Goal: Transaction & Acquisition: Purchase product/service

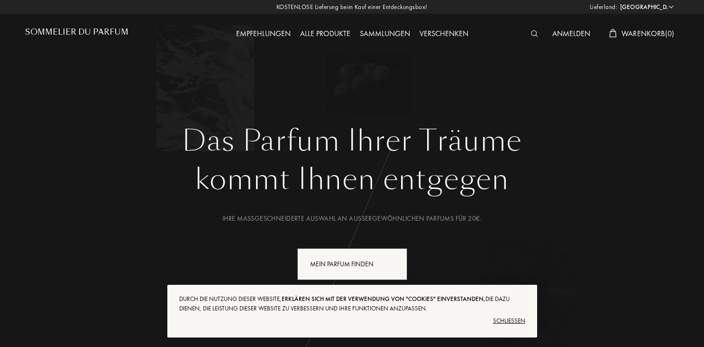
select select "DE"
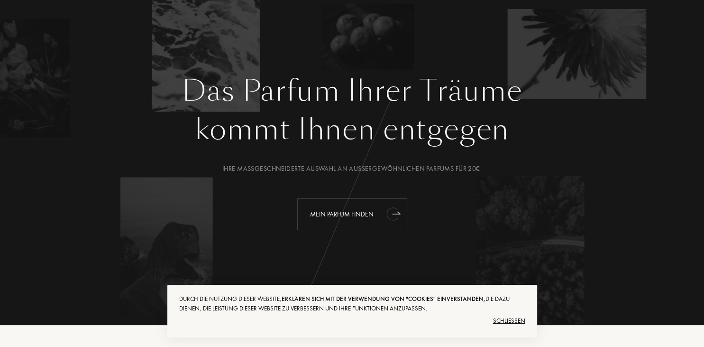
click at [363, 214] on div "Mein Parfum finden" at bounding box center [352, 214] width 110 height 32
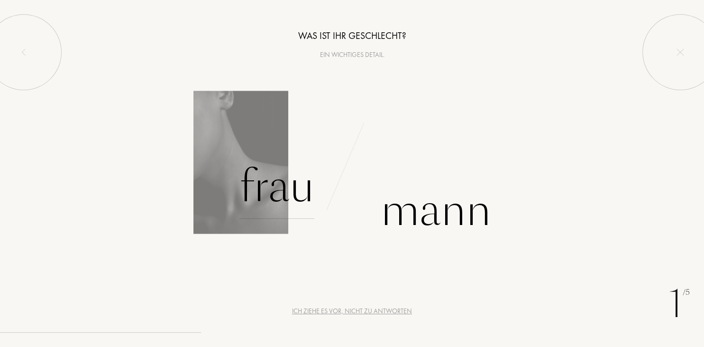
click at [279, 189] on div "Frau" at bounding box center [276, 187] width 75 height 64
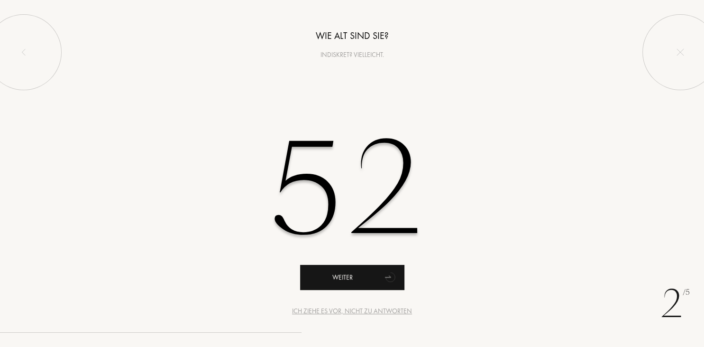
type input "52"
click at [348, 275] on div "Weiter" at bounding box center [352, 277] width 104 height 25
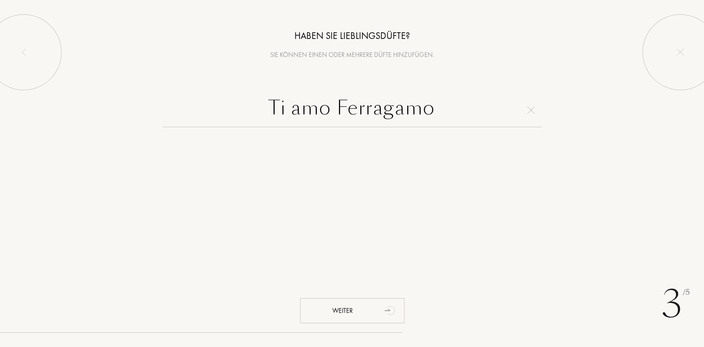
drag, startPoint x: 332, startPoint y: 106, endPoint x: 232, endPoint y: 106, distance: 100.0
click at [232, 106] on input "Ti amo Ferragamo" at bounding box center [352, 110] width 379 height 34
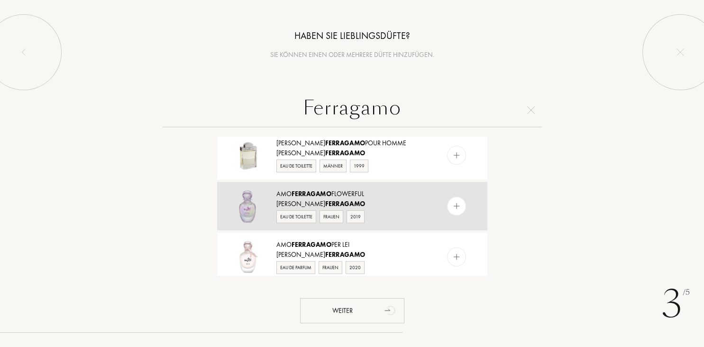
scroll to position [296, 0]
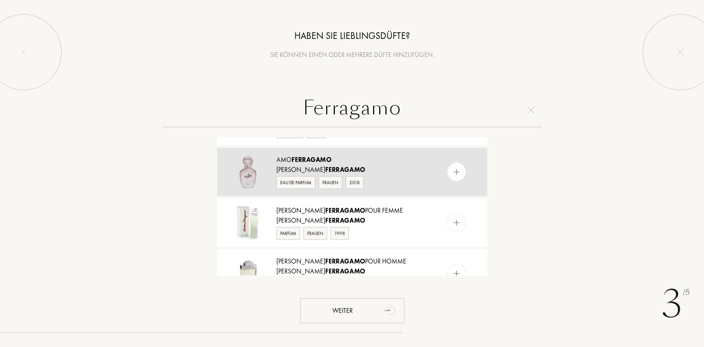
type input "Ferragamo"
click at [252, 174] on img at bounding box center [247, 171] width 33 height 33
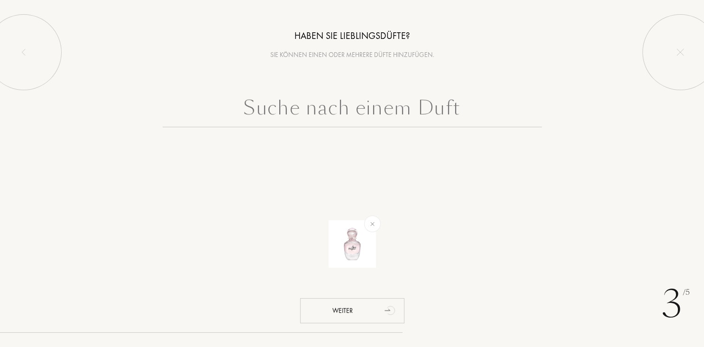
scroll to position [0, 0]
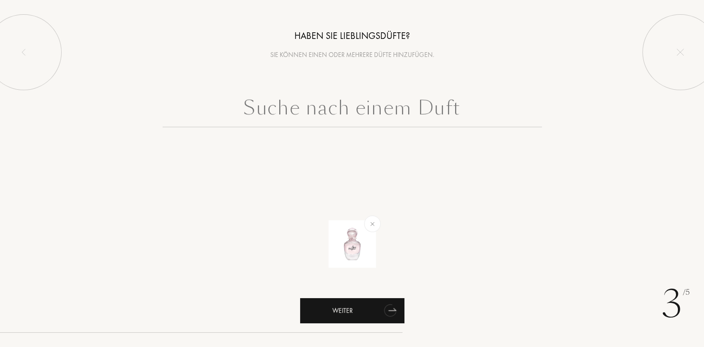
click at [366, 308] on div "Weiter" at bounding box center [352, 310] width 104 height 25
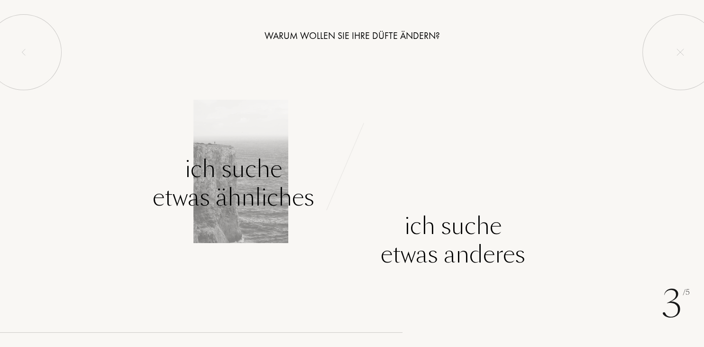
click at [232, 202] on div "Ich suche etwas ähnliches" at bounding box center [234, 183] width 162 height 57
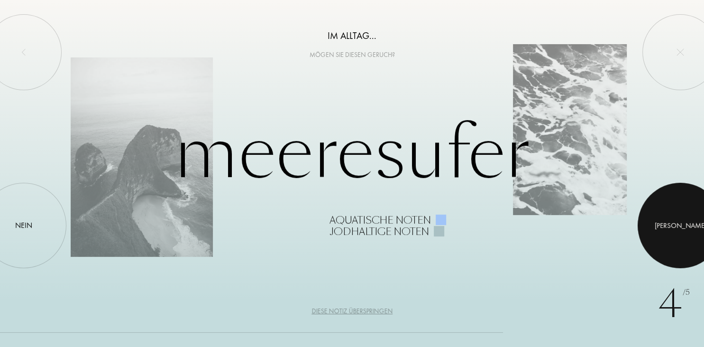
click at [690, 231] on div at bounding box center [680, 225] width 85 height 85
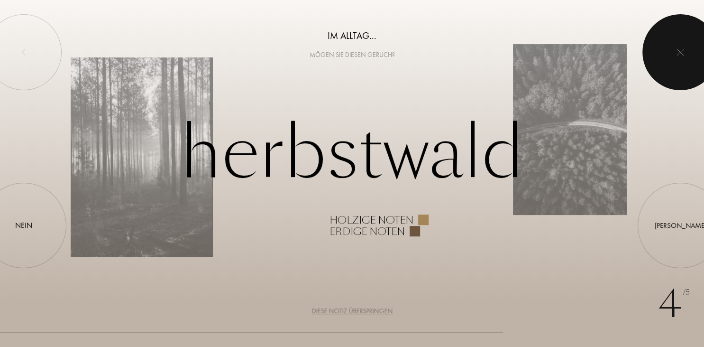
click at [685, 52] on div at bounding box center [680, 52] width 76 height 76
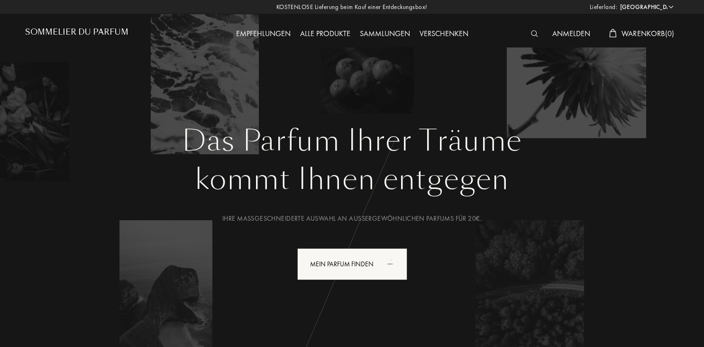
select select "DE"
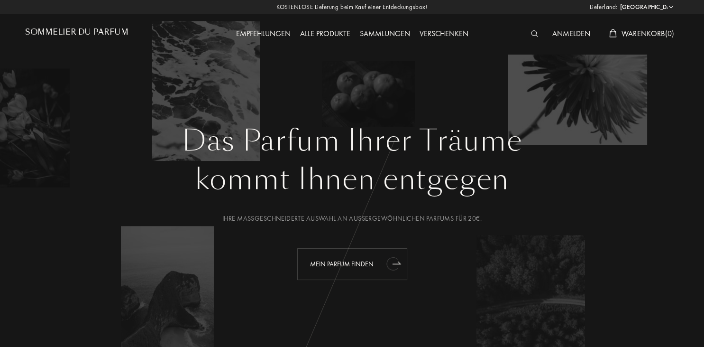
click at [369, 265] on div "Mein Parfum finden" at bounding box center [352, 264] width 110 height 32
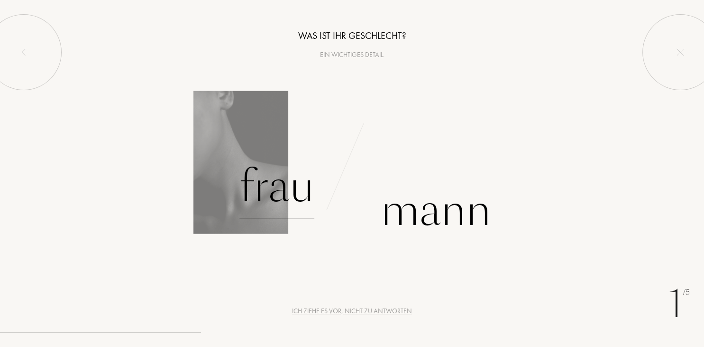
click at [275, 194] on div "Frau" at bounding box center [276, 187] width 75 height 64
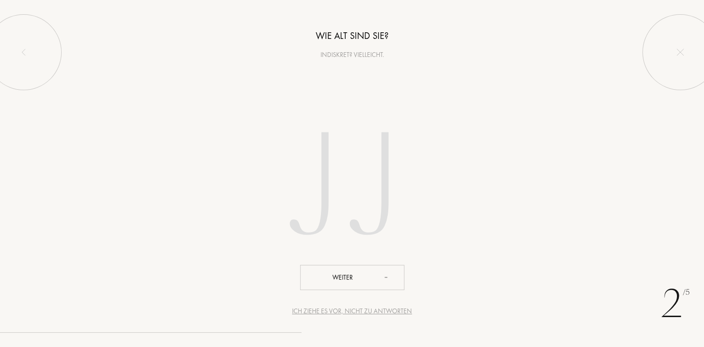
click at [340, 220] on input "number" at bounding box center [352, 189] width 270 height 192
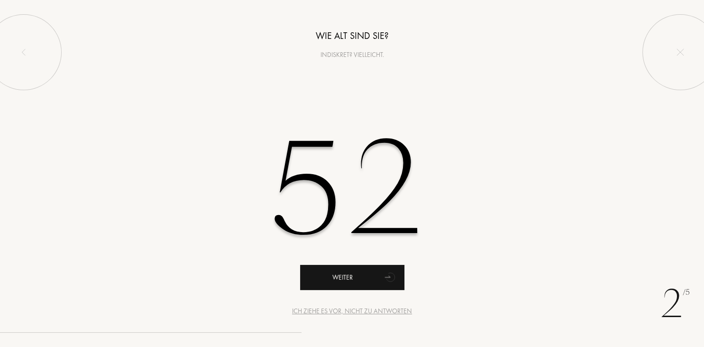
type input "52"
click at [347, 279] on div "Weiter" at bounding box center [352, 277] width 104 height 25
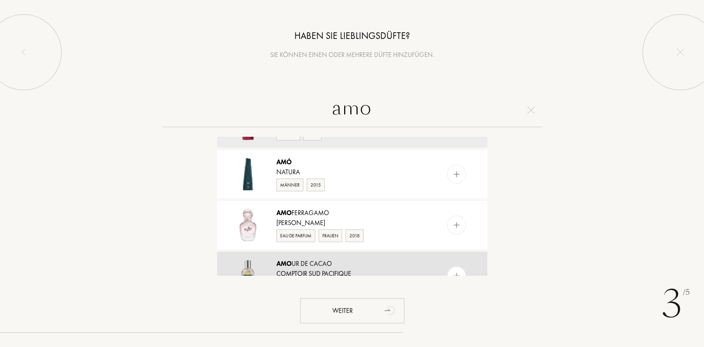
scroll to position [59, 0]
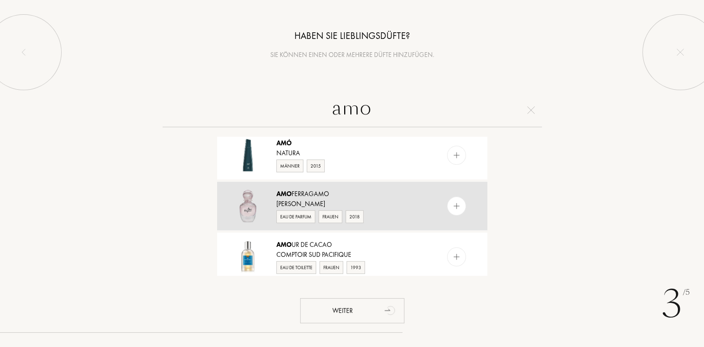
type input "amo"
click at [327, 199] on div "Salvatore Ferragamo" at bounding box center [351, 204] width 151 height 10
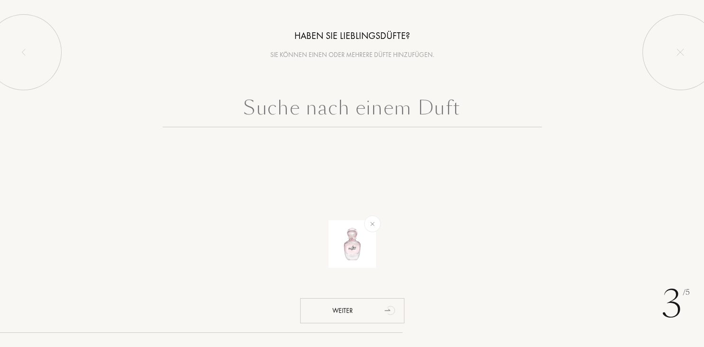
scroll to position [0, 0]
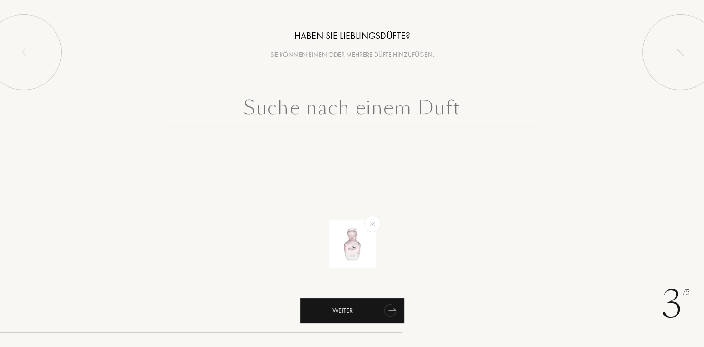
click at [355, 311] on div "Weiter" at bounding box center [352, 310] width 104 height 25
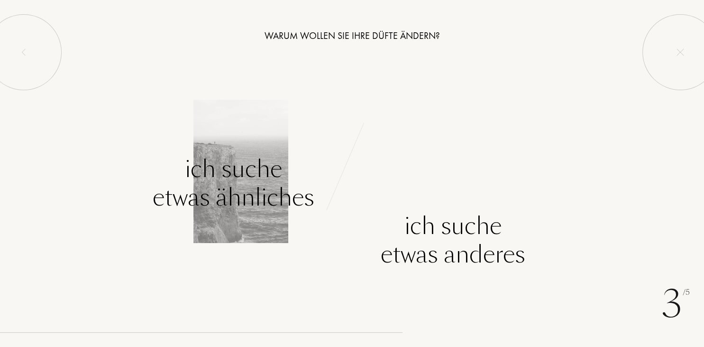
click at [283, 187] on div "Ich suche etwas ähnliches" at bounding box center [234, 183] width 162 height 57
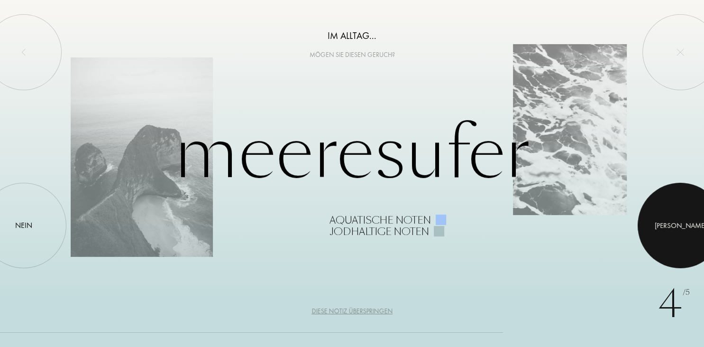
click at [681, 225] on div "Ja" at bounding box center [681, 225] width 52 height 11
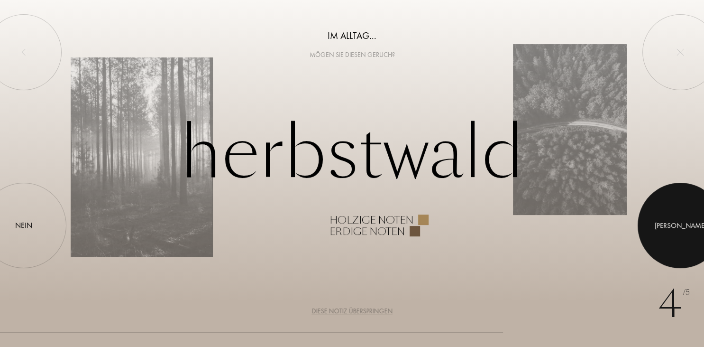
click at [687, 229] on div at bounding box center [680, 225] width 85 height 85
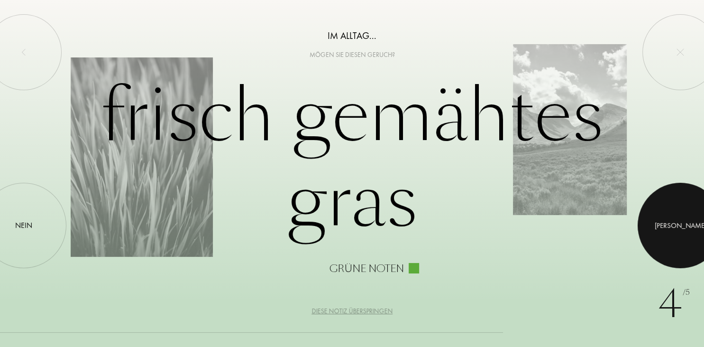
click at [697, 234] on div at bounding box center [680, 225] width 85 height 85
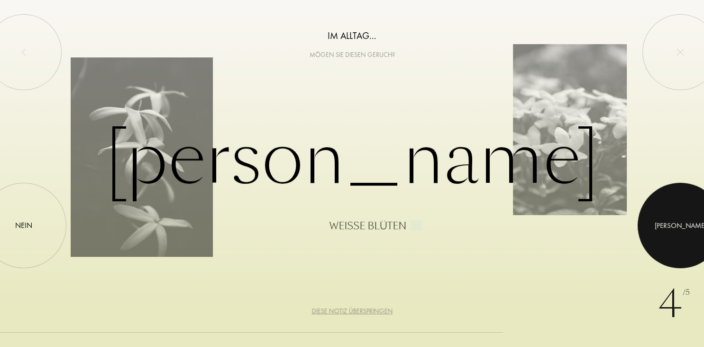
click at [667, 221] on div at bounding box center [680, 225] width 85 height 85
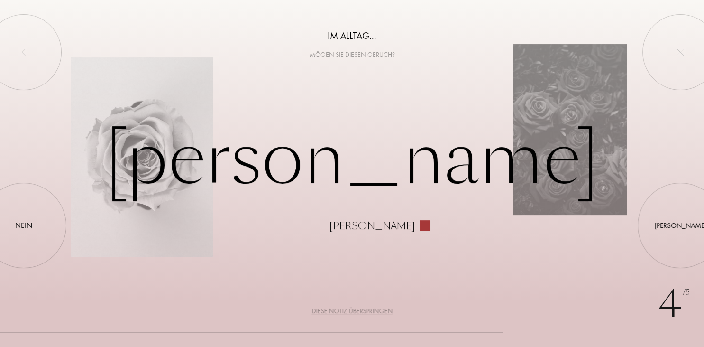
click at [365, 311] on div "Diese Notiz überspringen" at bounding box center [351, 311] width 81 height 10
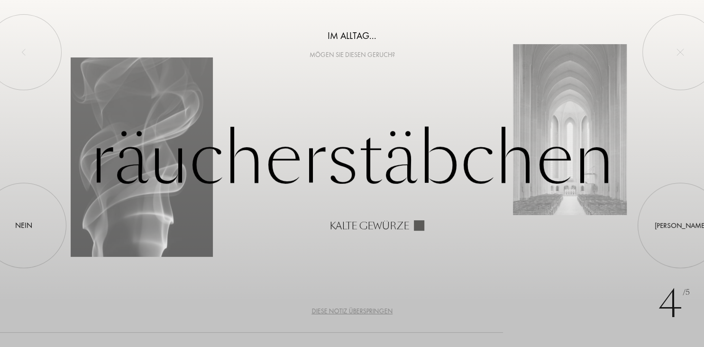
click at [357, 310] on div "Diese Notiz überspringen" at bounding box center [351, 311] width 81 height 10
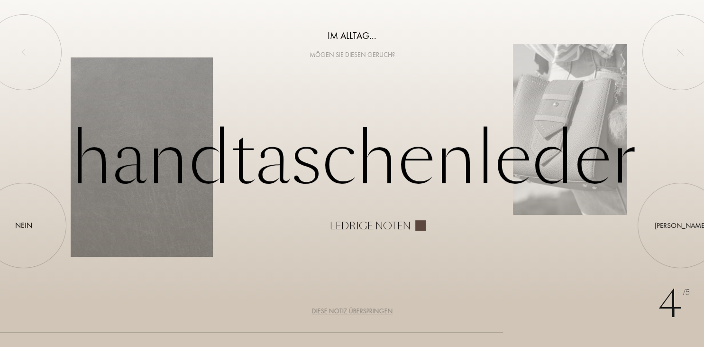
click at [373, 312] on div "Diese Notiz überspringen" at bounding box center [351, 311] width 81 height 10
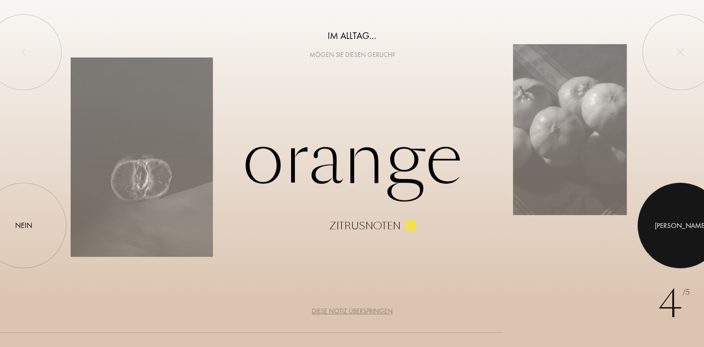
click at [667, 232] on div at bounding box center [680, 225] width 85 height 85
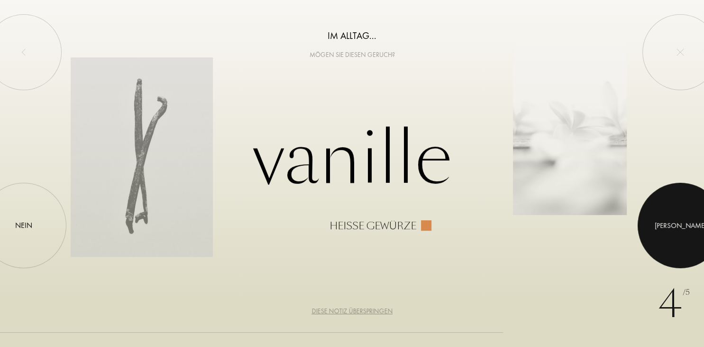
click at [664, 233] on div at bounding box center [680, 225] width 85 height 85
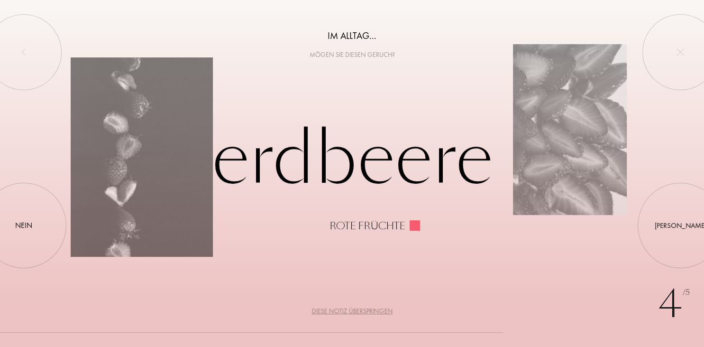
click at [363, 310] on div "Diese Notiz überspringen" at bounding box center [351, 311] width 81 height 10
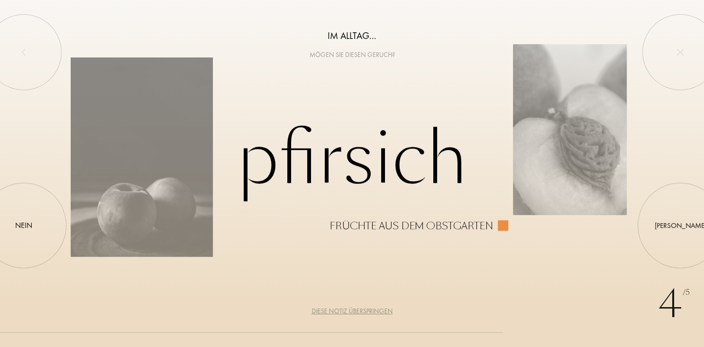
click at [364, 311] on div "Diese Notiz überspringen" at bounding box center [351, 311] width 81 height 10
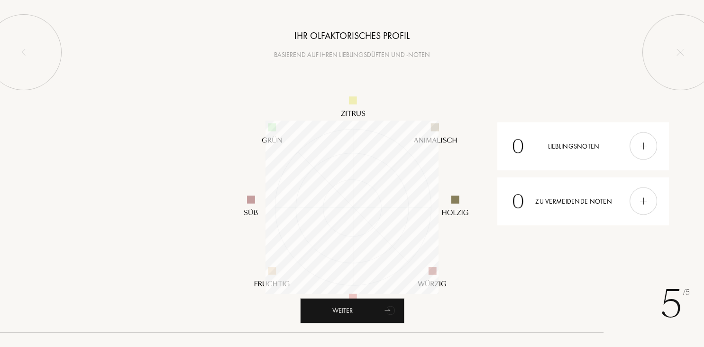
scroll to position [173, 173]
click at [392, 313] on icon "animation" at bounding box center [390, 309] width 12 height 13
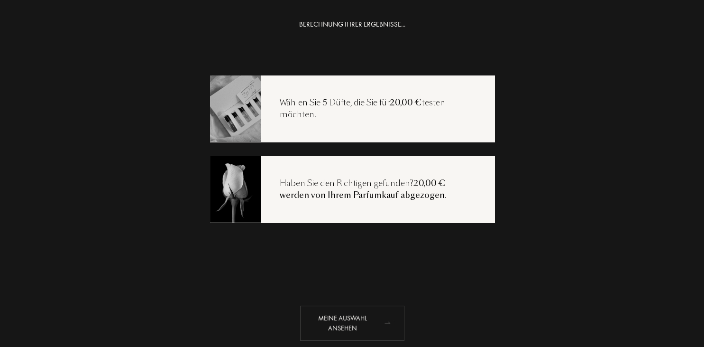
click at [344, 321] on div "Meine Auswahl ansehen" at bounding box center [352, 322] width 104 height 35
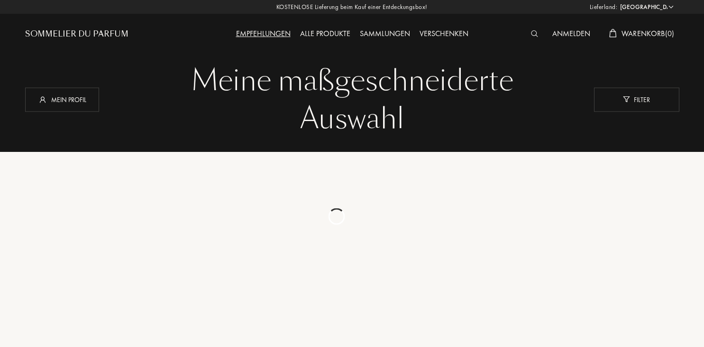
select select "DE"
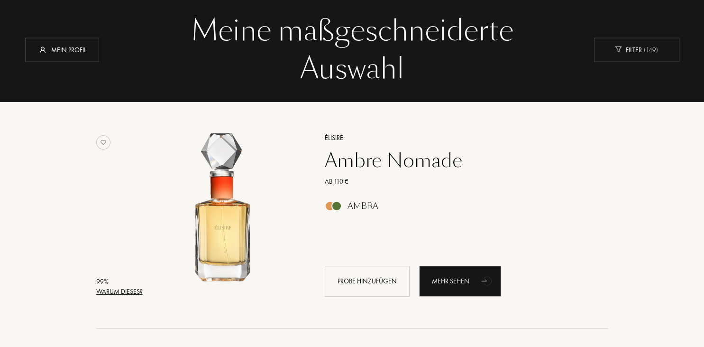
scroll to position [150, 0]
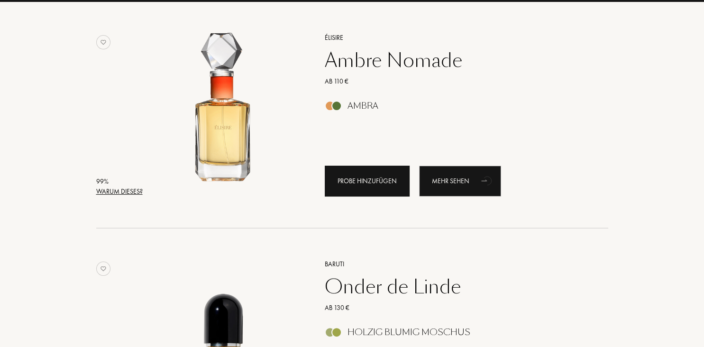
click at [375, 183] on div "Probe hinzufügen" at bounding box center [367, 180] width 85 height 31
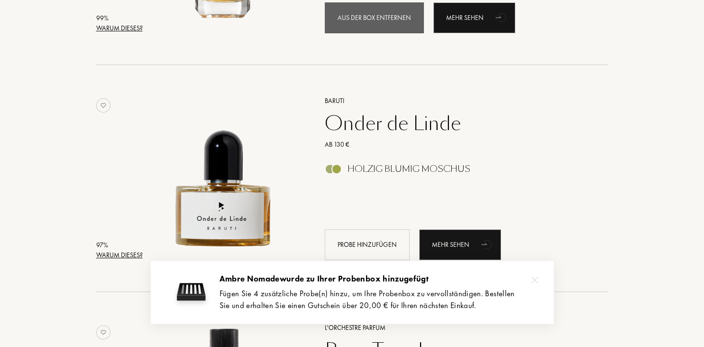
scroll to position [350, 0]
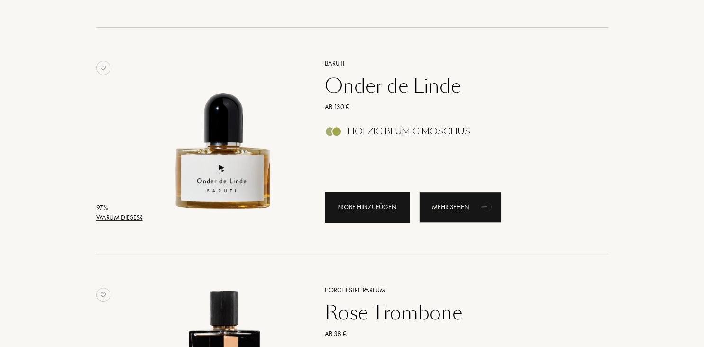
click at [377, 201] on div "Probe hinzufügen" at bounding box center [367, 207] width 85 height 31
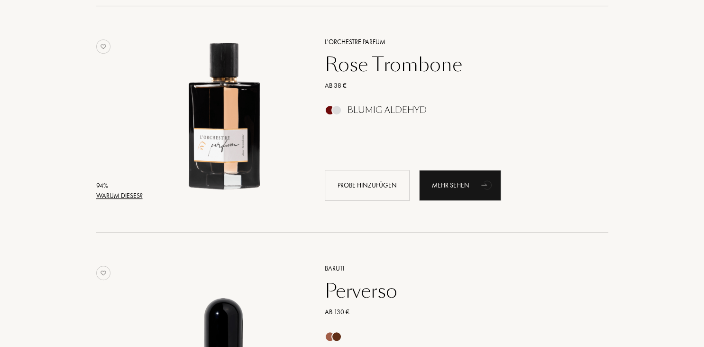
scroll to position [601, 0]
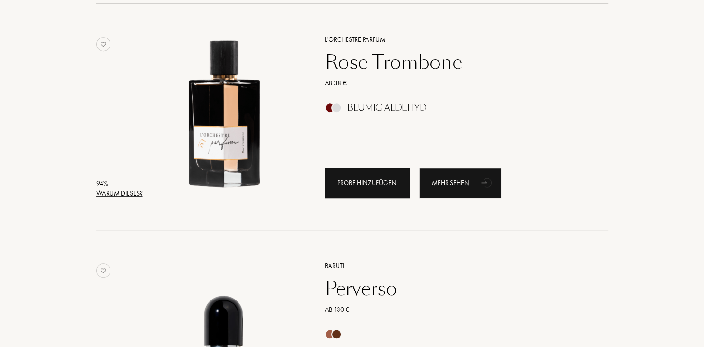
click at [375, 188] on div "Probe hinzufügen" at bounding box center [367, 182] width 85 height 31
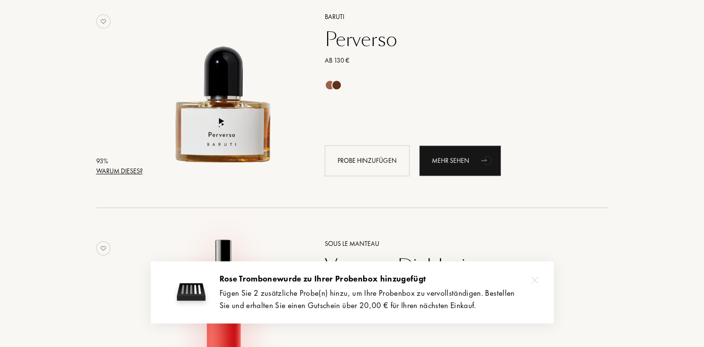
scroll to position [851, 0]
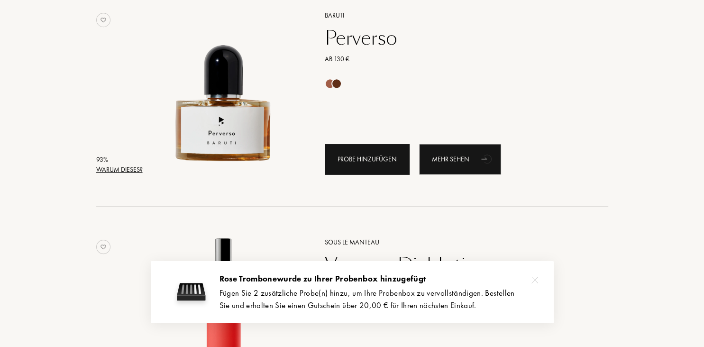
click at [362, 160] on div "Probe hinzufügen" at bounding box center [367, 159] width 85 height 31
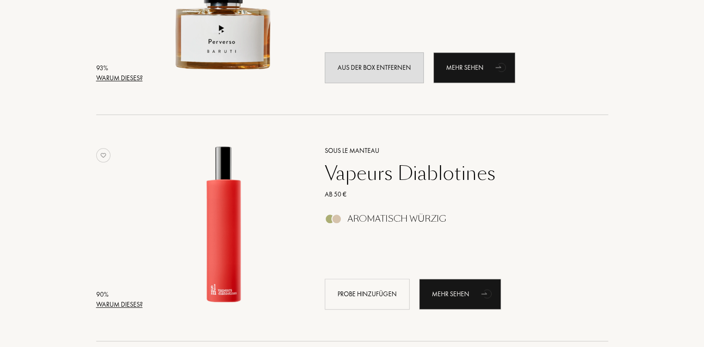
scroll to position [1001, 0]
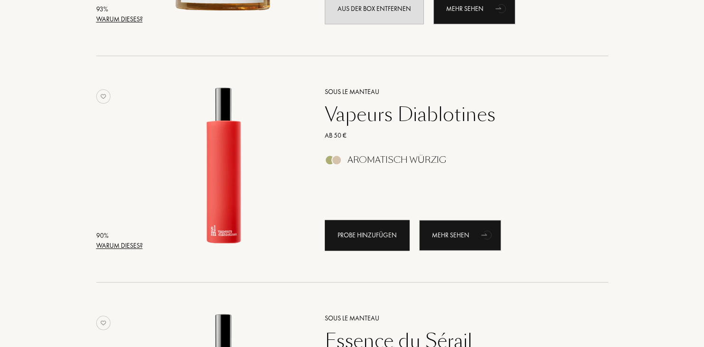
click at [360, 235] on div "Probe hinzufügen" at bounding box center [367, 234] width 85 height 31
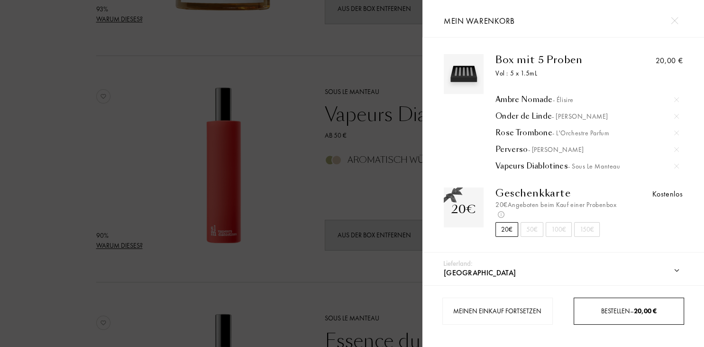
click at [615, 311] on span "Bestellen – 20,00 €" at bounding box center [628, 310] width 55 height 9
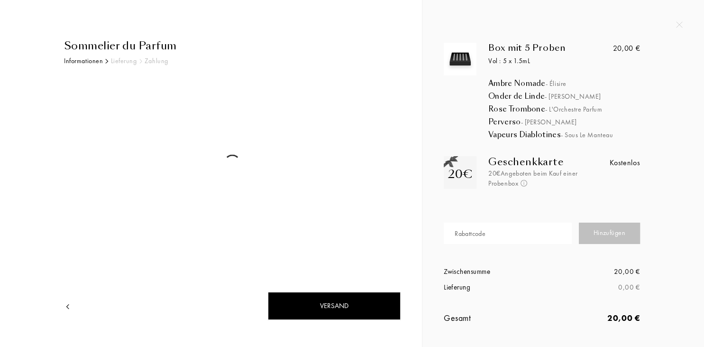
select select "DE"
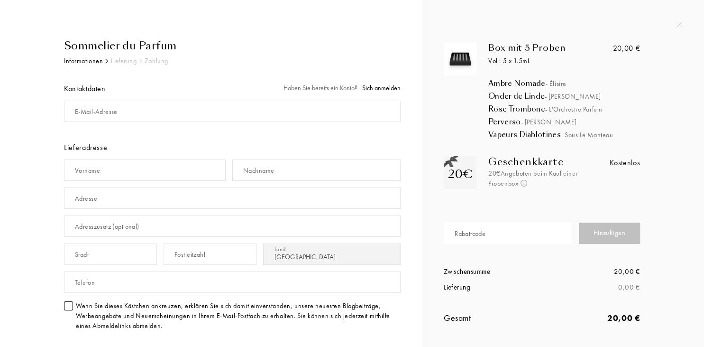
click at [96, 115] on div "E-Mail-Adresse" at bounding box center [96, 112] width 43 height 10
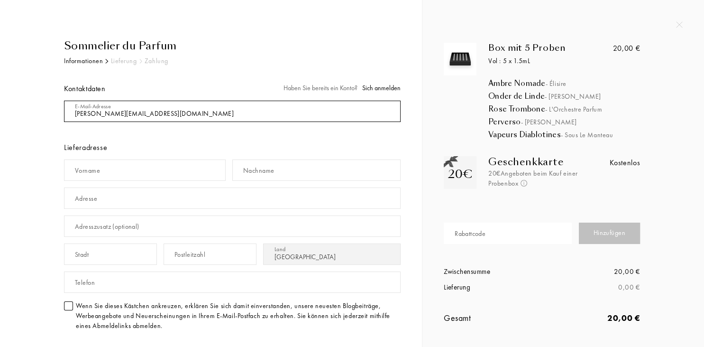
type input "[PERSON_NAME][EMAIL_ADDRESS][DOMAIN_NAME]"
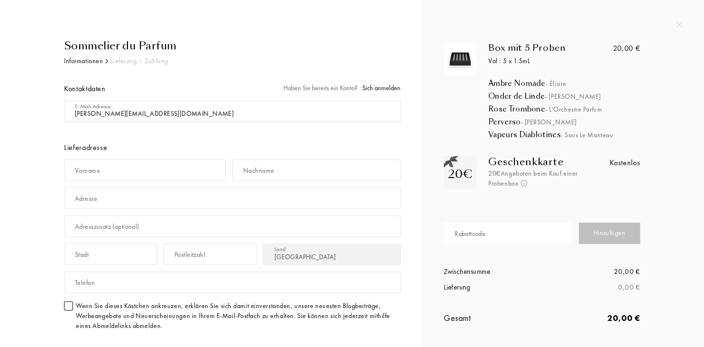
click at [87, 172] on div "Vorname" at bounding box center [87, 170] width 25 height 10
type input "Simona"
click at [251, 173] on div "Nachname" at bounding box center [258, 170] width 31 height 10
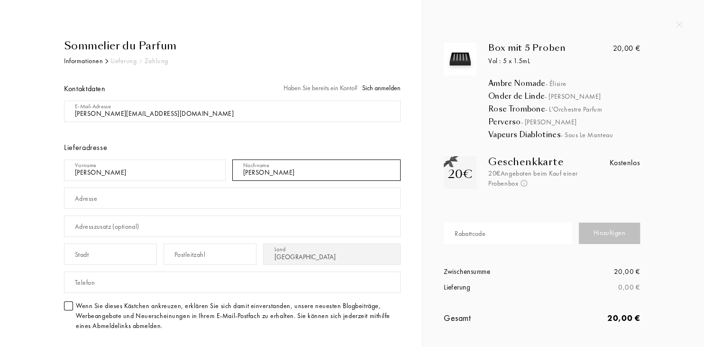
type input "Sterk"
type input "Riederstr. 9"
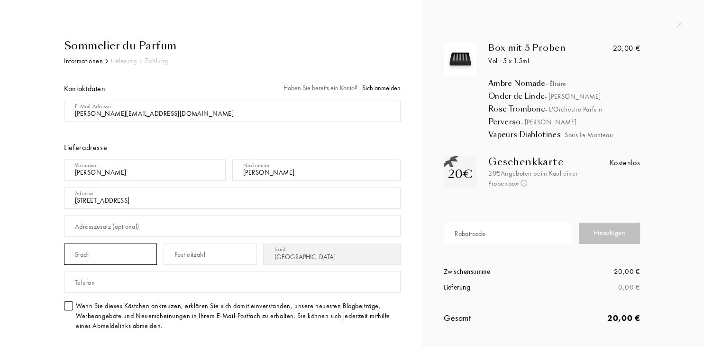
click at [128, 263] on input "text" at bounding box center [110, 253] width 93 height 21
type input "Baden-Baden"
type input "76532"
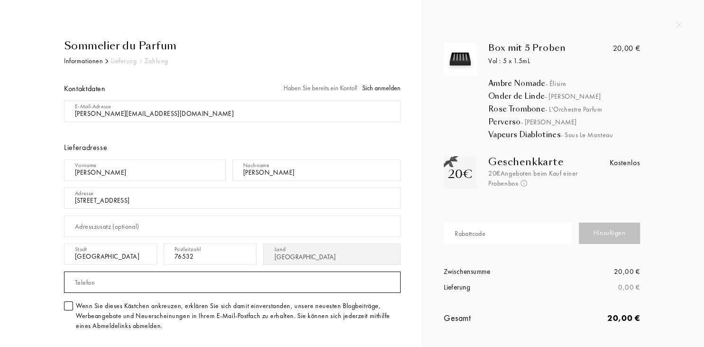
click at [313, 275] on input "text" at bounding box center [232, 281] width 337 height 21
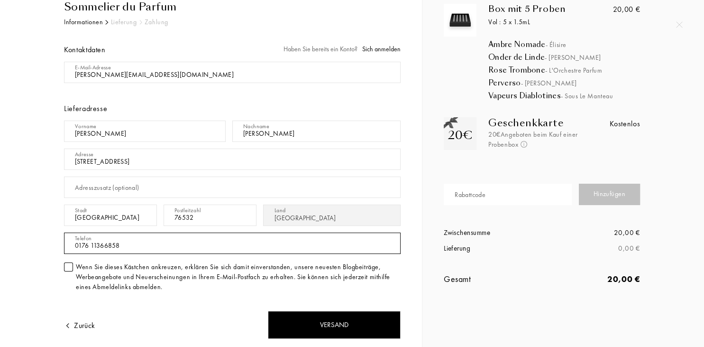
scroll to position [59, 0]
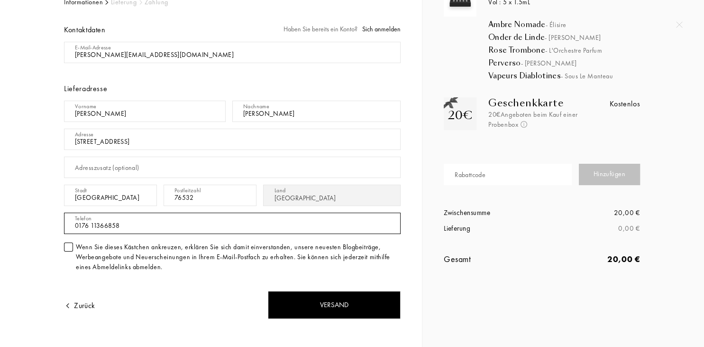
type input "0176 11366858"
click at [66, 246] on div at bounding box center [68, 246] width 9 height 9
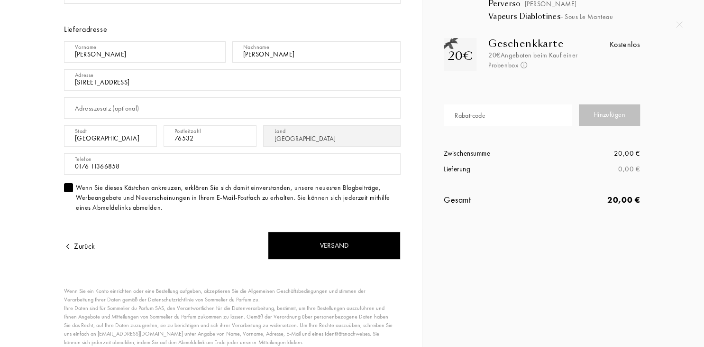
click at [505, 113] on input "text" at bounding box center [508, 114] width 128 height 21
click at [623, 116] on div "Hinzufügen" at bounding box center [610, 114] width 62 height 21
click at [455, 121] on input "VBRB-BVGQR" at bounding box center [508, 114] width 128 height 21
click at [453, 118] on input "VBRB-BVGQR" at bounding box center [508, 114] width 128 height 21
type input "1VBRB-BVGQR"
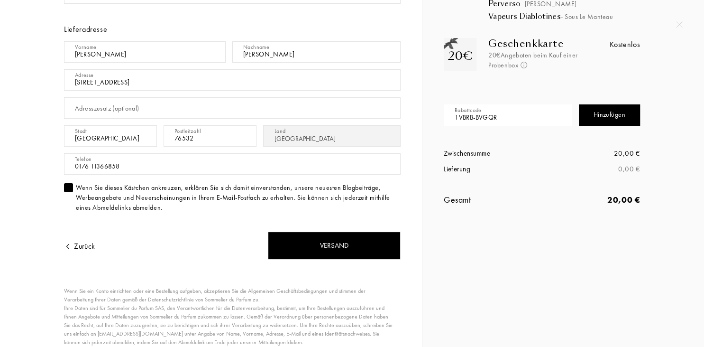
click at [610, 117] on div "Hinzufügen" at bounding box center [610, 114] width 62 height 21
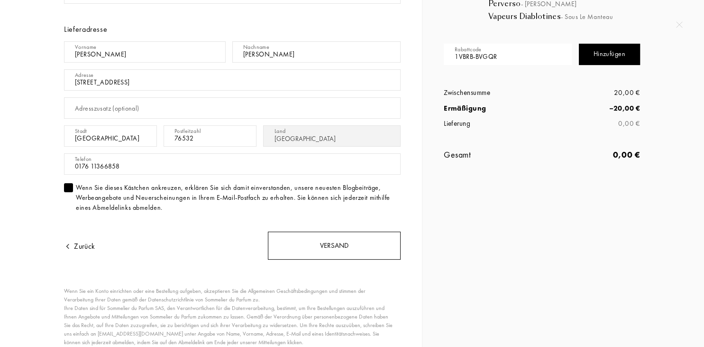
click at [332, 249] on div "Versand" at bounding box center [334, 245] width 133 height 28
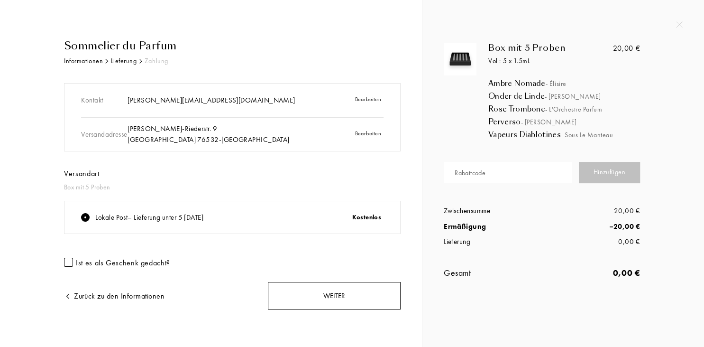
click at [323, 290] on div "Weiter" at bounding box center [334, 296] width 133 height 28
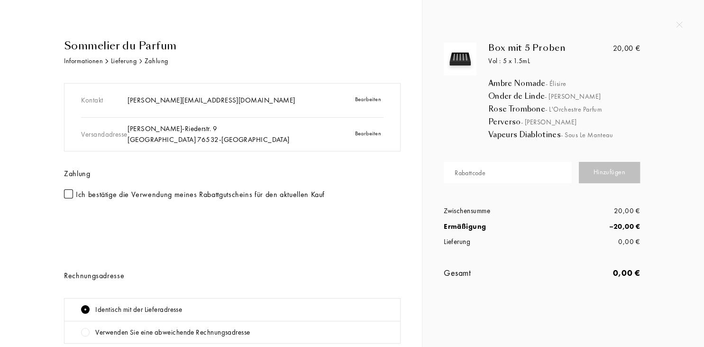
click at [72, 194] on div at bounding box center [68, 193] width 9 height 9
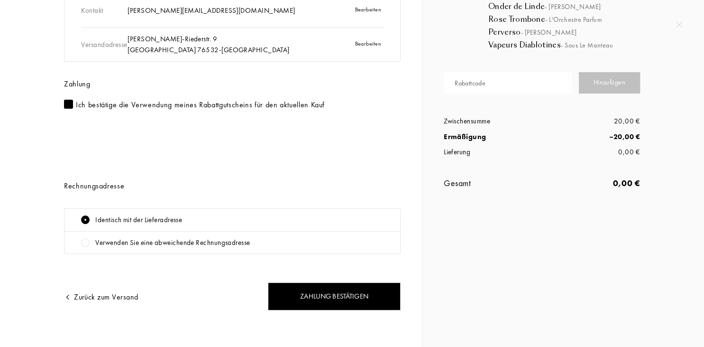
scroll to position [93, 0]
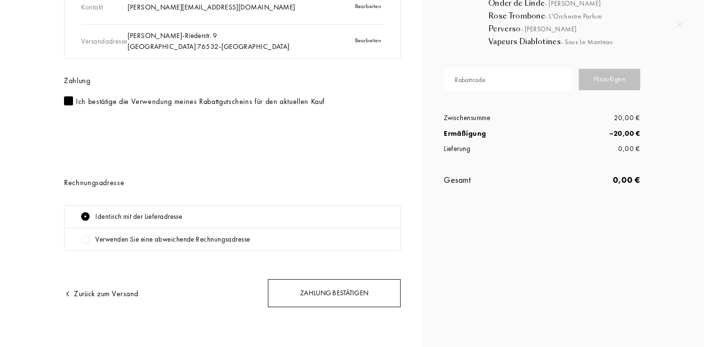
click at [331, 295] on div "Zahlung bestätigen" at bounding box center [334, 293] width 133 height 28
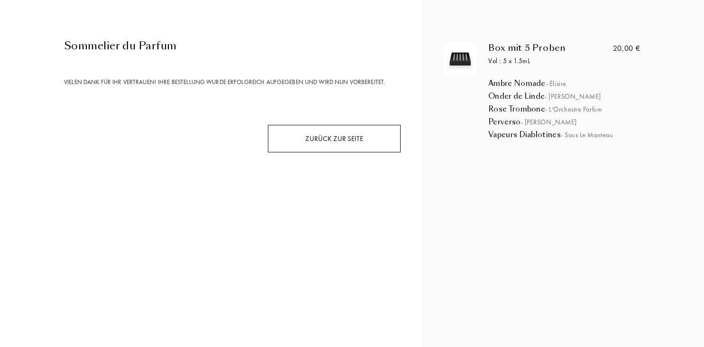
click at [326, 139] on div "Zurück zur Seite" at bounding box center [334, 139] width 133 height 28
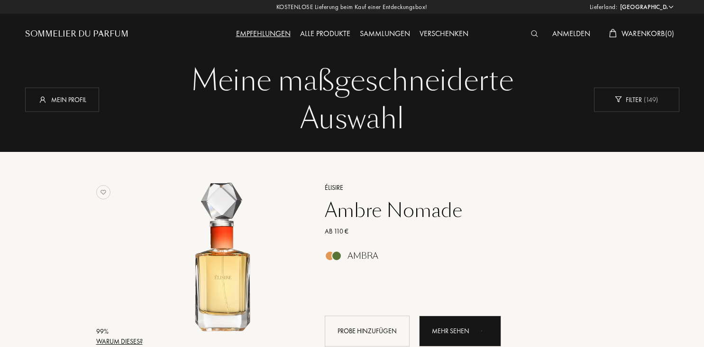
select select "DE"
